Goal: Task Accomplishment & Management: Manage account settings

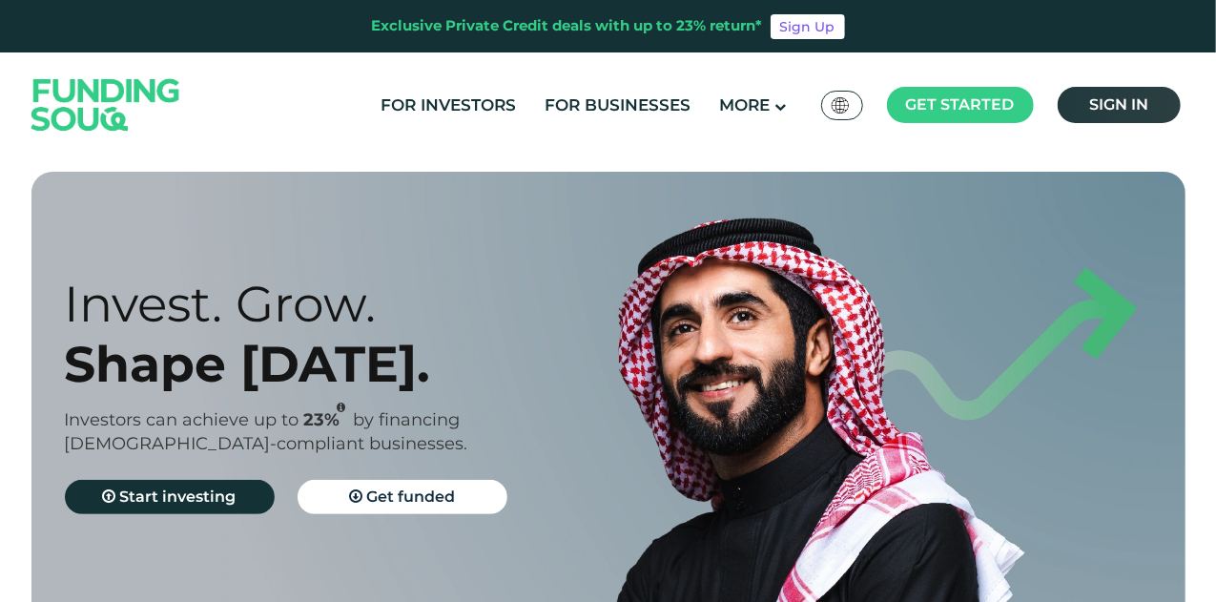
click at [1108, 100] on span "Sign in" at bounding box center [1118, 104] width 59 height 18
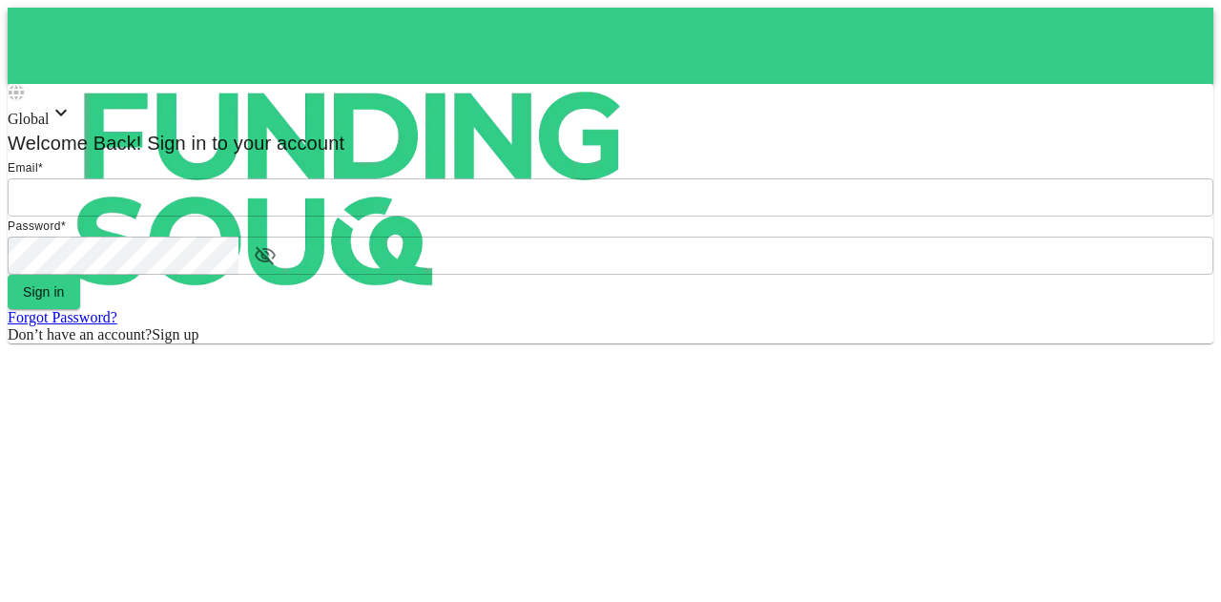
type input "mohanad.y.yasin@hotmail.com"
click at [591, 343] on form "Email * email mohanad.y.yasin@hotmail.com email Password * password password Si…" at bounding box center [610, 250] width 1205 height 185
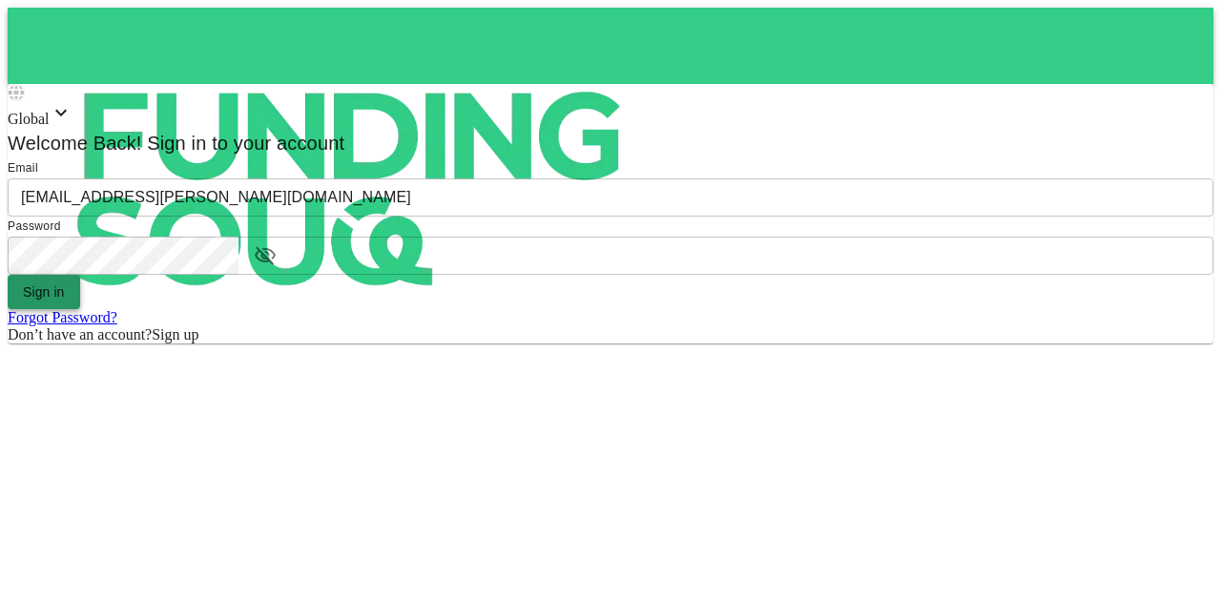
click at [80, 309] on button "Sign in" at bounding box center [44, 292] width 72 height 34
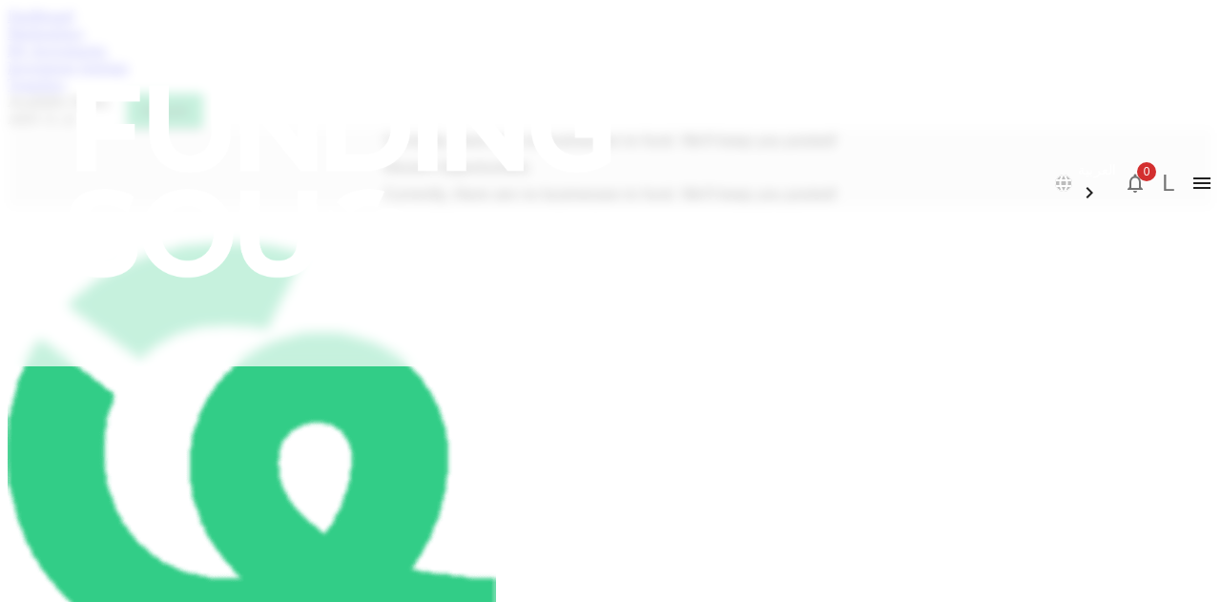
click at [107, 58] on link "My Investments" at bounding box center [57, 50] width 99 height 16
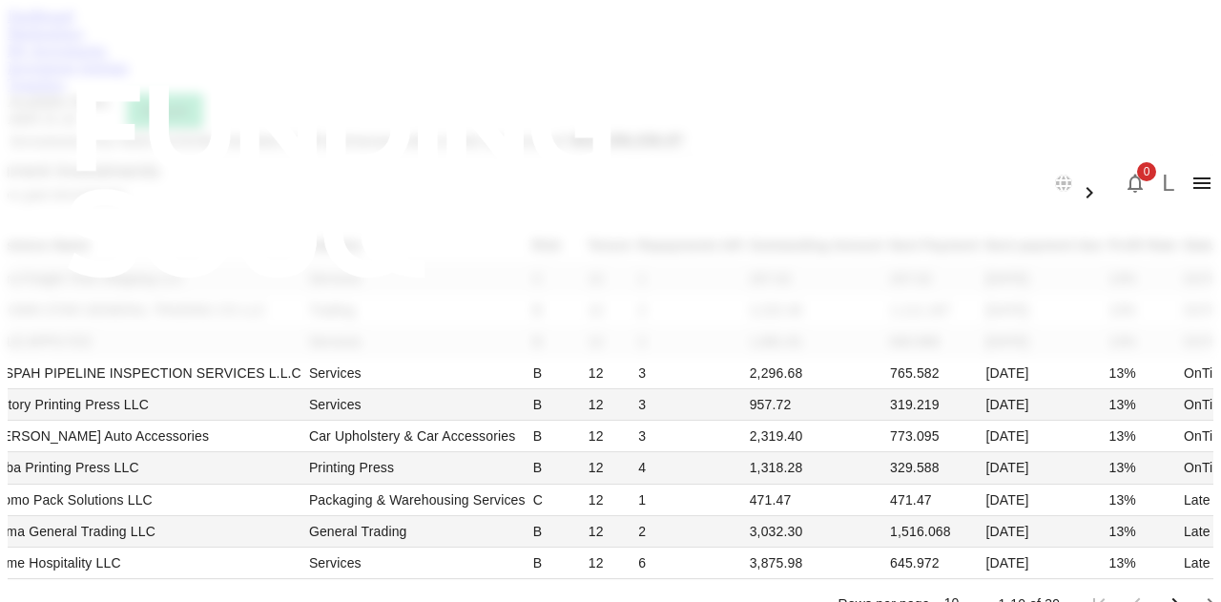
click at [129, 75] on link "Investment Settings" at bounding box center [68, 67] width 121 height 16
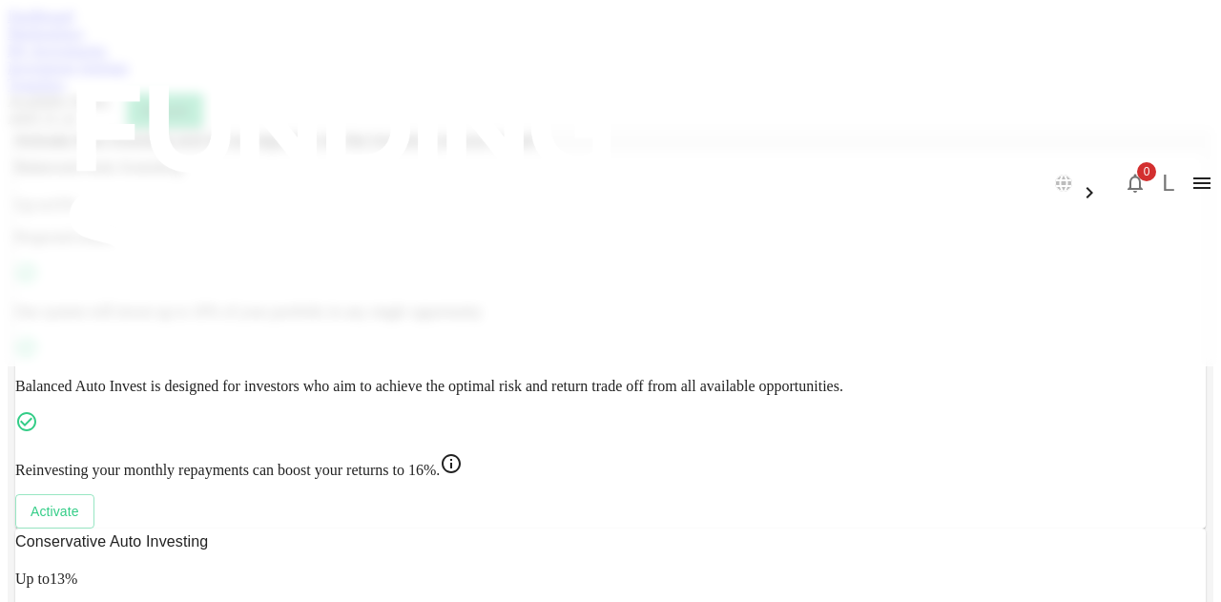
click at [65, 92] on link "Transfers" at bounding box center [36, 84] width 57 height 16
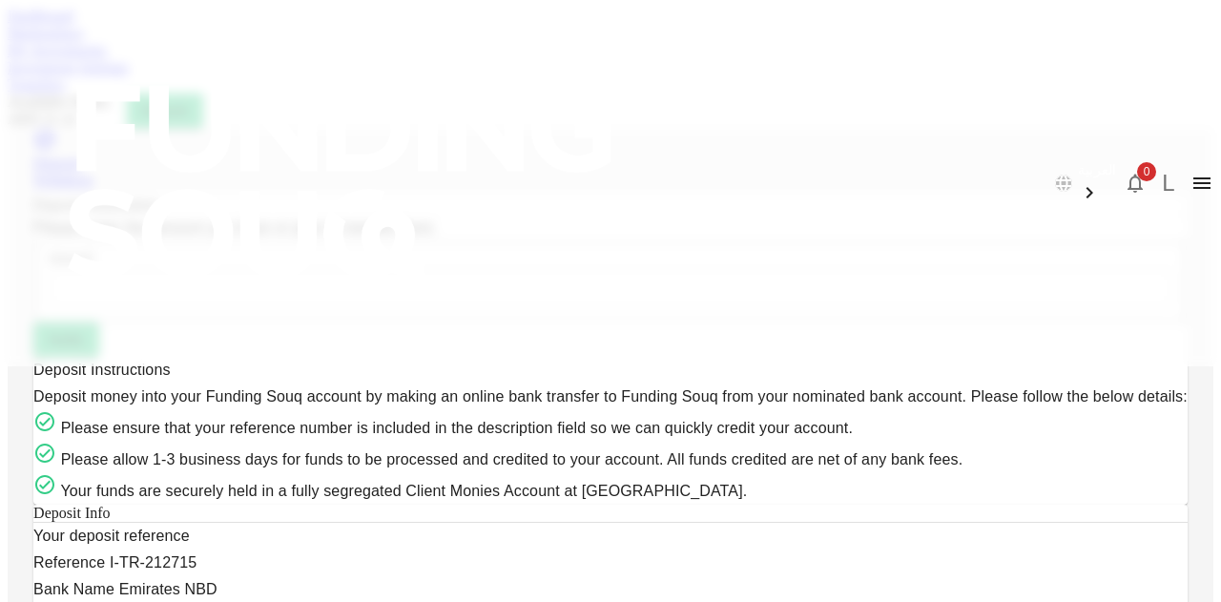
click at [127, 88] on div "Dashboard Marketplace My Investments Investment Settings Transfers Available Fu…" at bounding box center [610, 68] width 1205 height 120
click at [73, 24] on link "Dashboard" at bounding box center [41, 16] width 66 height 16
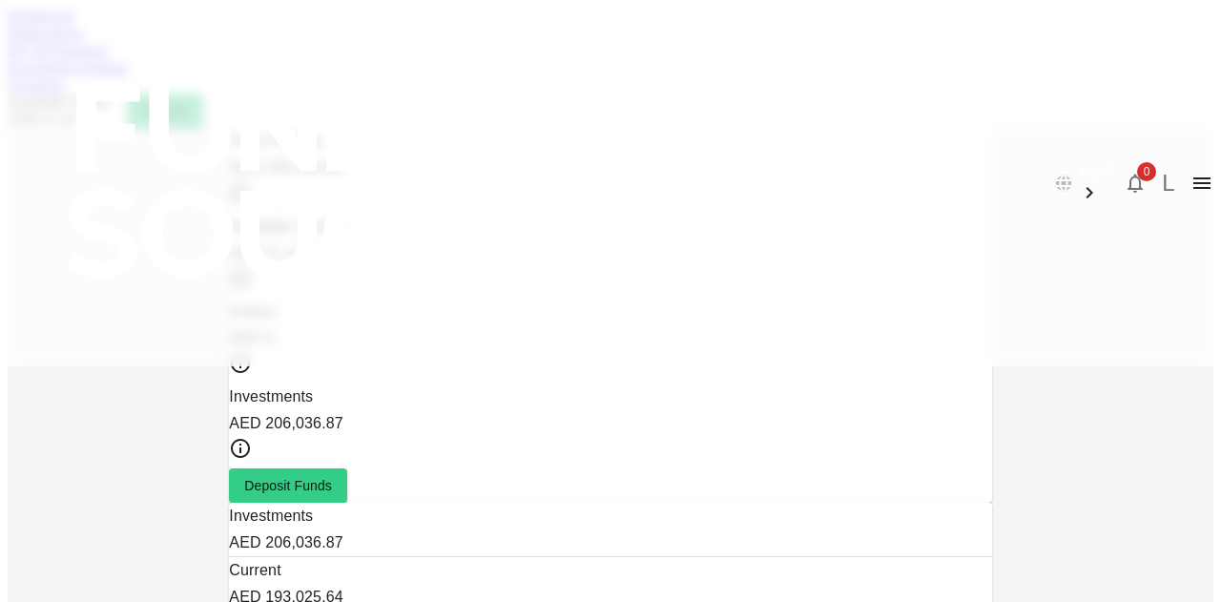
click at [208, 72] on div "العربية 0 L" at bounding box center [610, 183] width 1221 height 366
click at [84, 41] on link "Marketplace" at bounding box center [46, 33] width 76 height 16
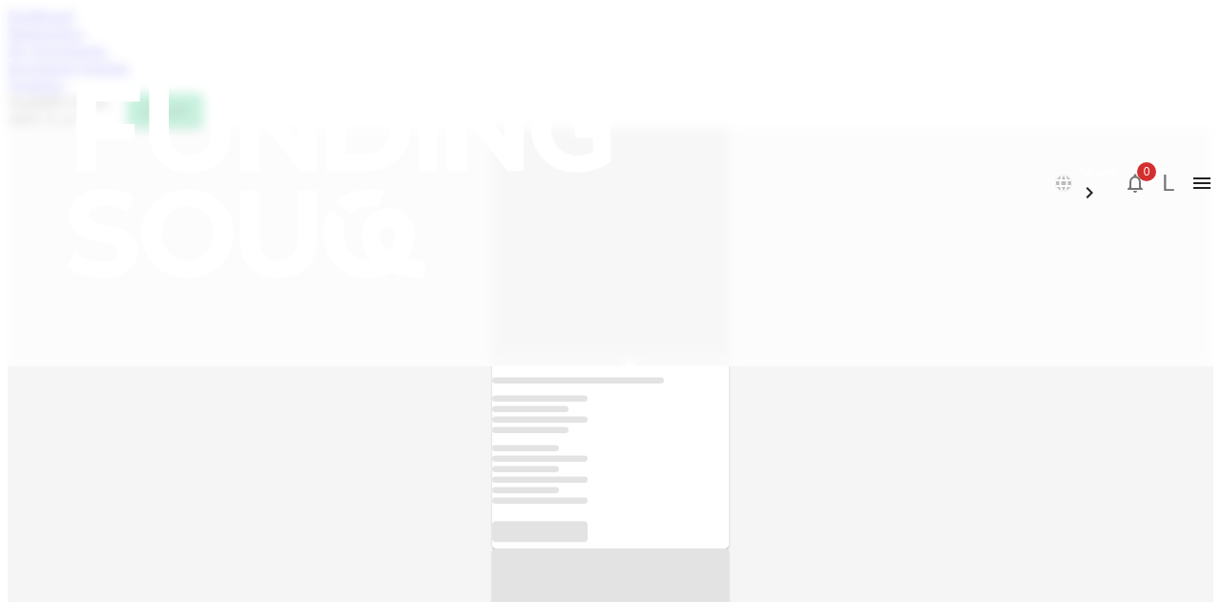
click at [107, 58] on link "My Investments" at bounding box center [57, 50] width 99 height 16
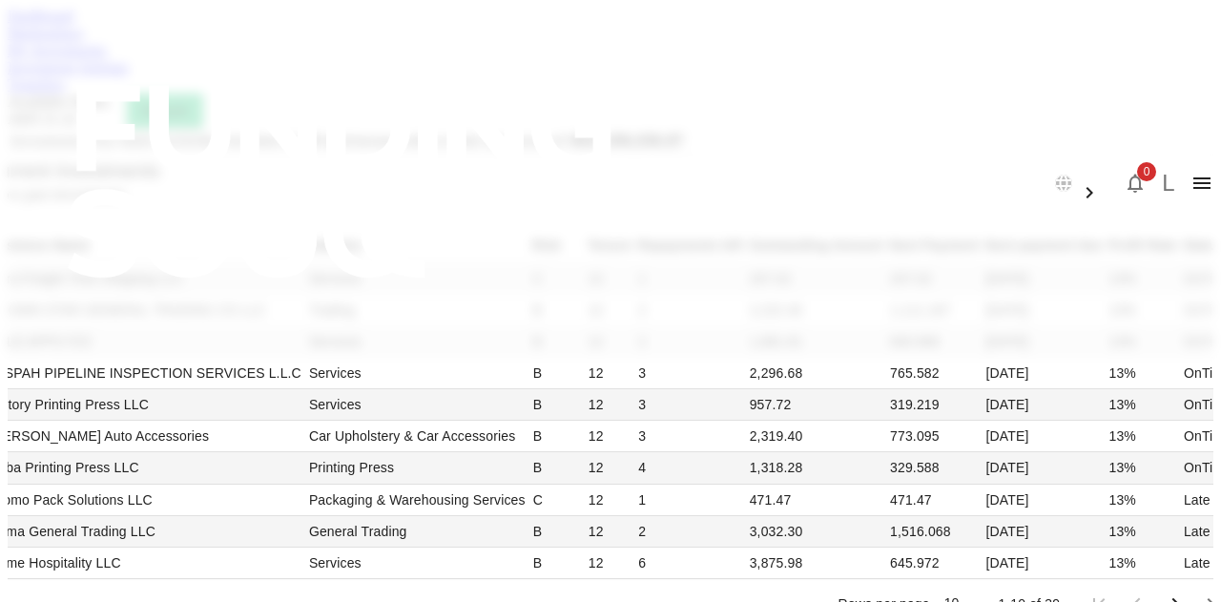
click at [129, 75] on link "Investment Settings" at bounding box center [68, 67] width 121 height 16
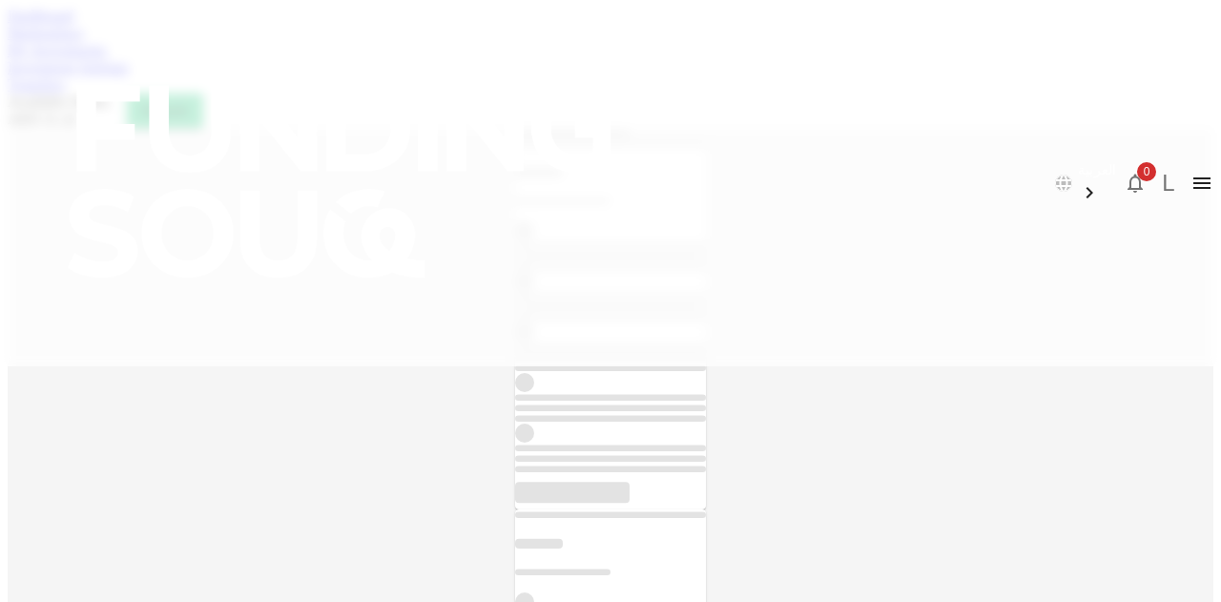
click at [65, 91] on link "Transfers" at bounding box center [36, 84] width 57 height 16
